Goal: Information Seeking & Learning: Learn about a topic

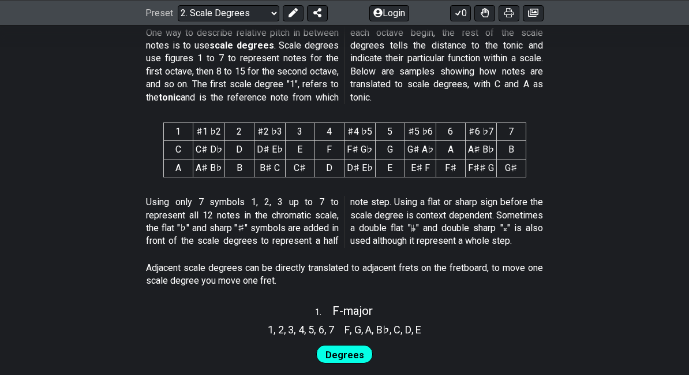
scroll to position [487, 0]
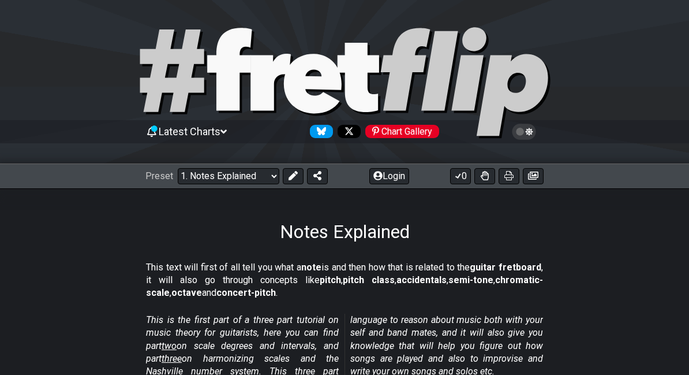
scroll to position [107, 0]
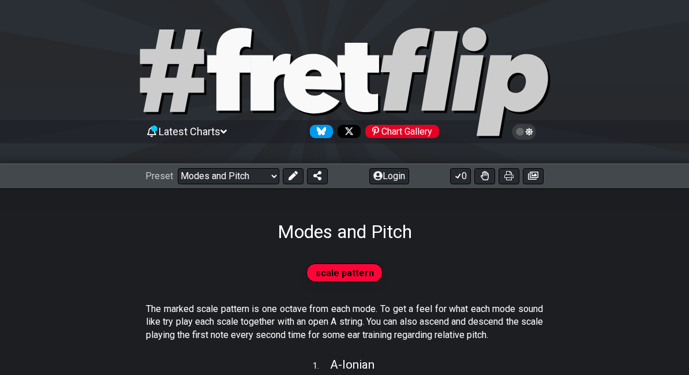
scroll to position [107, 0]
